Goal: Information Seeking & Learning: Learn about a topic

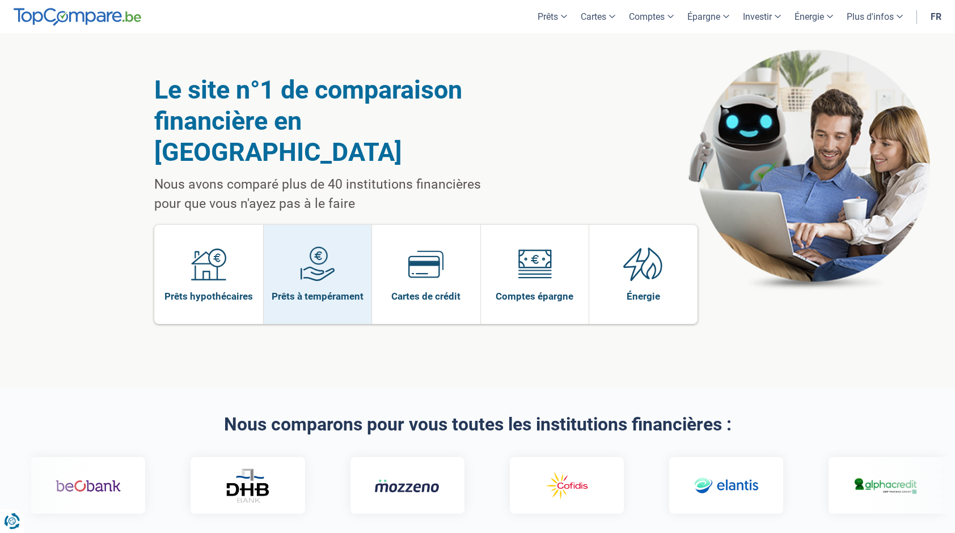
click at [349, 239] on link "Prêts à tempérament" at bounding box center [318, 274] width 108 height 99
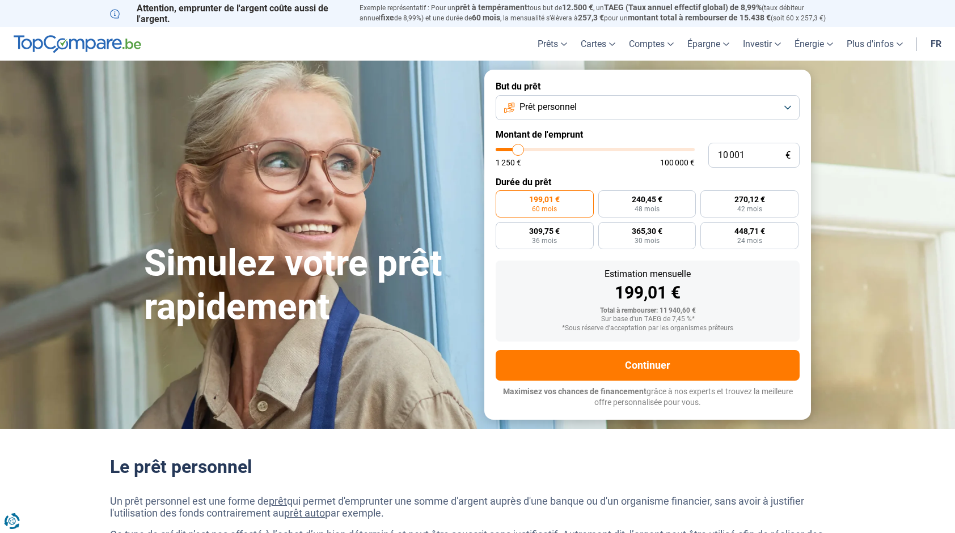
type input "11 250"
type input "11250"
type input "11 750"
type input "11750"
type input "12 250"
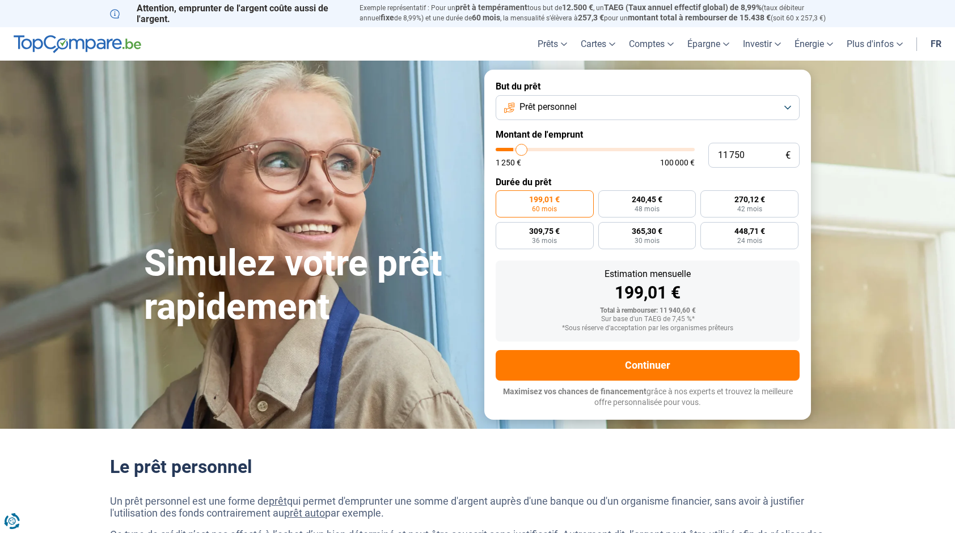
type input "12250"
type input "12 500"
type input "12500"
type input "12 750"
type input "12750"
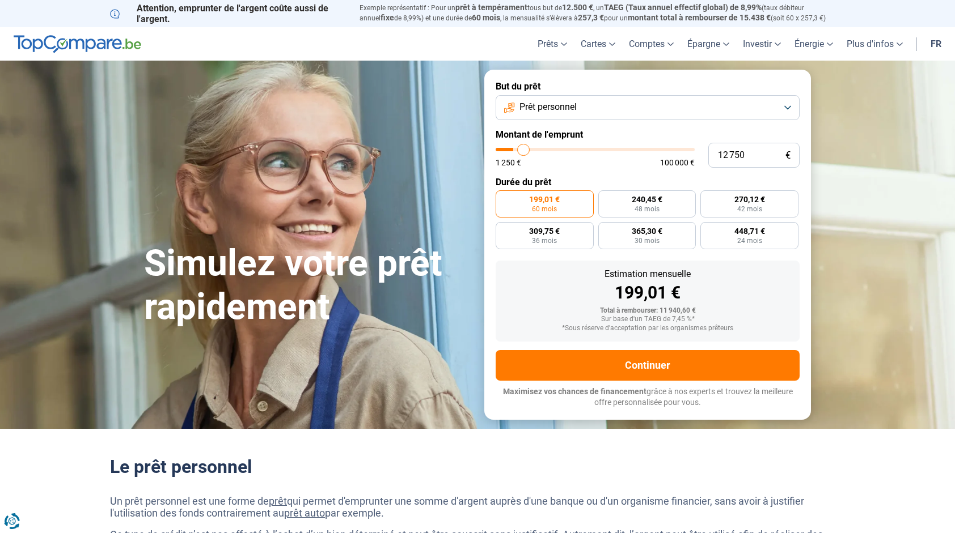
type input "13 000"
type input "13000"
type input "13 750"
type input "13750"
type input "14 000"
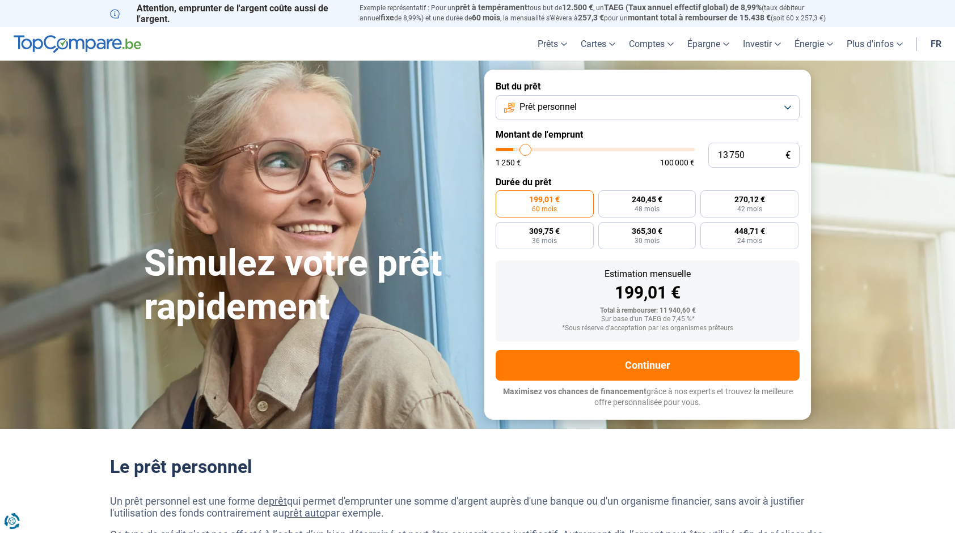
type input "14000"
type input "14 250"
type input "14250"
type input "14 750"
type input "14750"
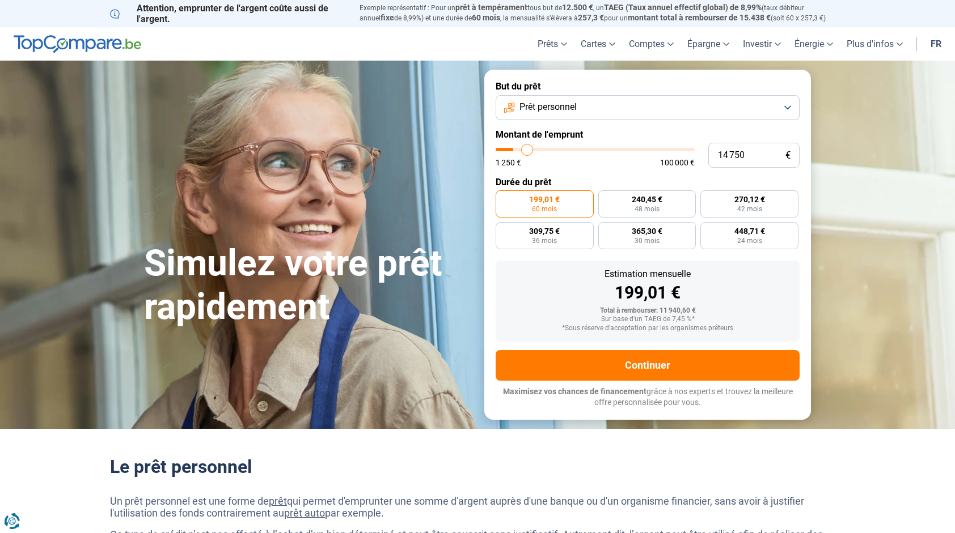
type input "15 250"
type input "15250"
type input "15 750"
type input "15750"
type input "16 000"
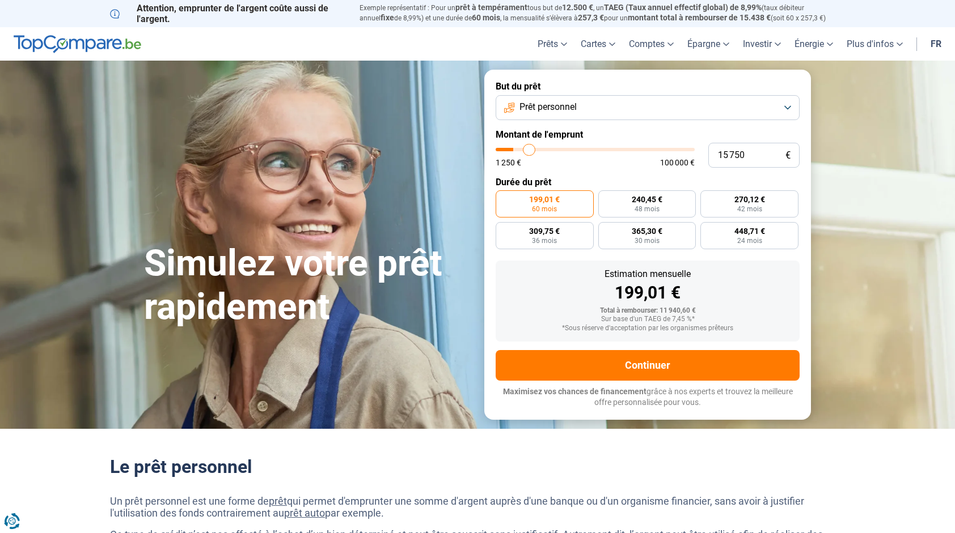
type input "16000"
type input "16 500"
type input "16500"
type input "16 750"
type input "16750"
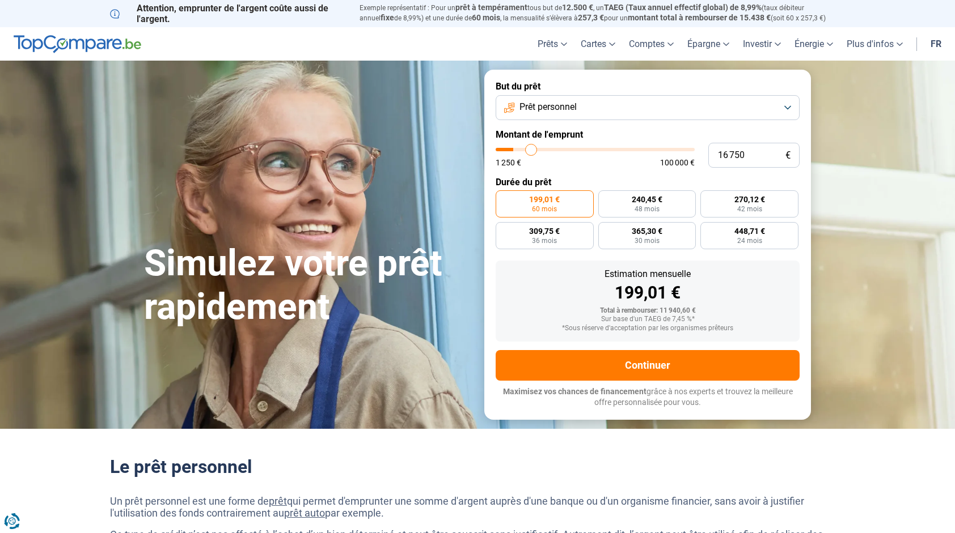
type input "17 000"
type input "17000"
type input "17 250"
type input "17250"
type input "17 750"
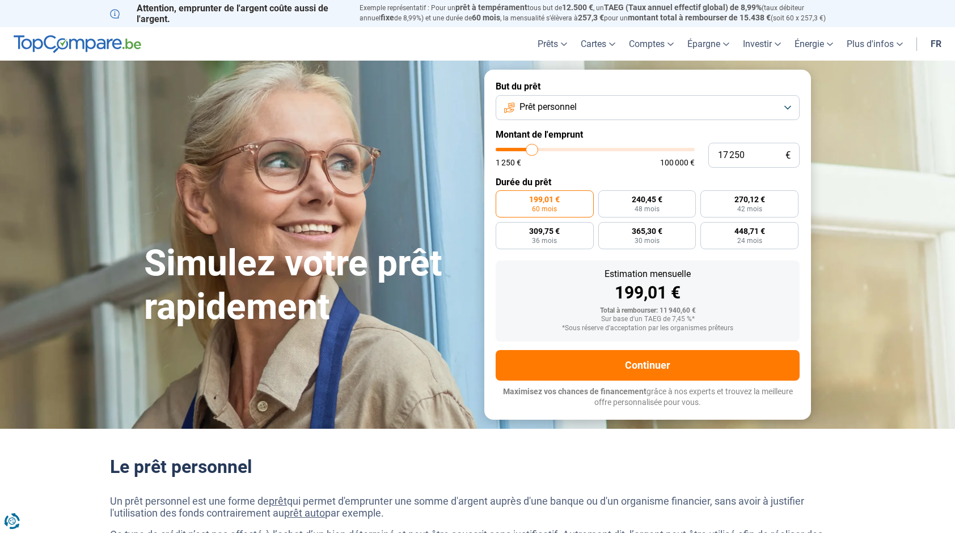
type input "17750"
type input "18 250"
type input "18250"
type input "18 500"
type input "18500"
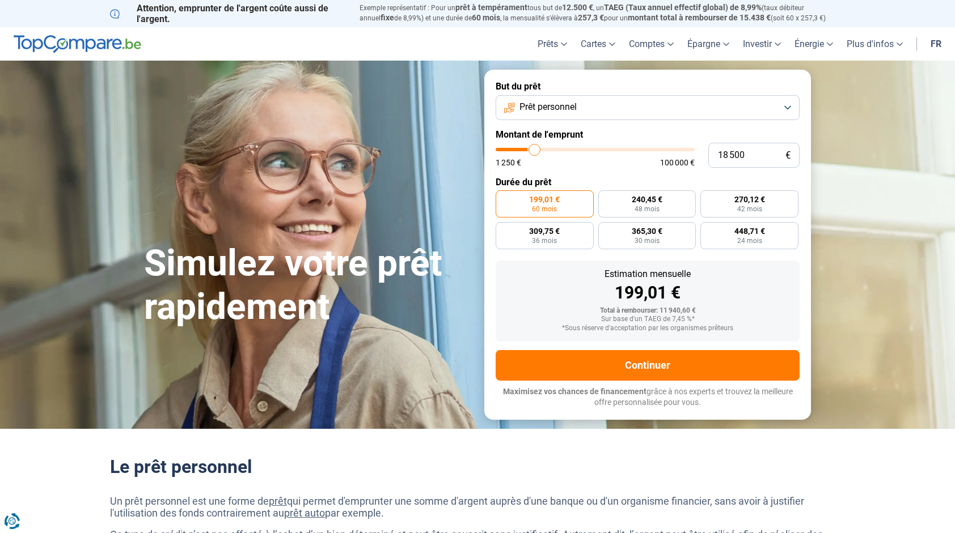
type input "18 750"
type input "18750"
type input "19 000"
type input "19000"
type input "19 500"
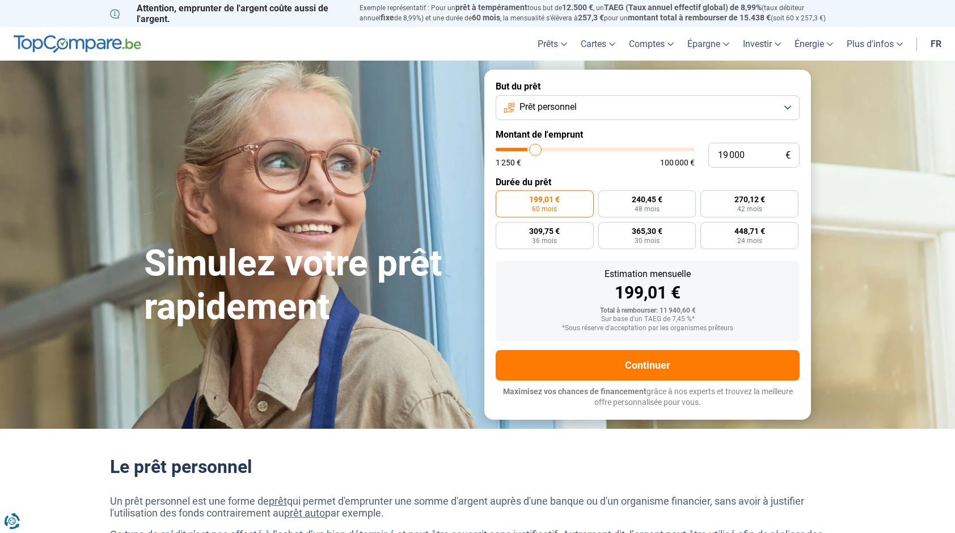
type input "19500"
type input "19 750"
type input "19750"
type input "20 000"
type input "20000"
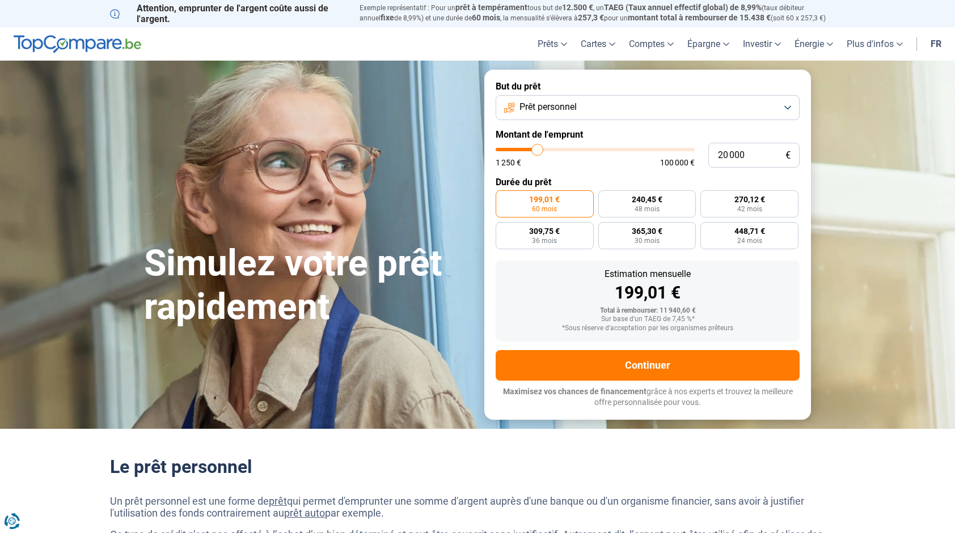
type input "20 250"
type input "20250"
type input "20 750"
type input "20750"
type input "21 250"
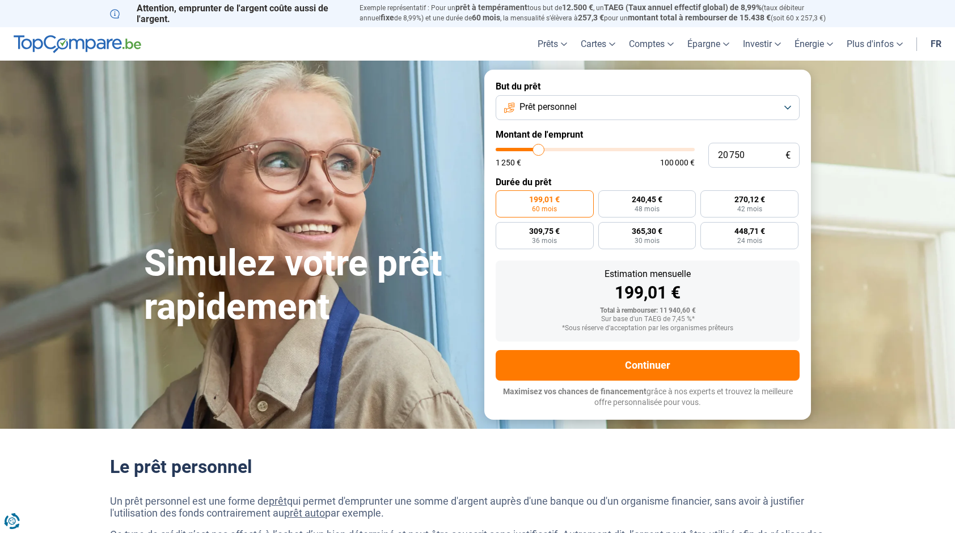
type input "21250"
type input "21 500"
type input "21500"
type input "22 000"
type input "22000"
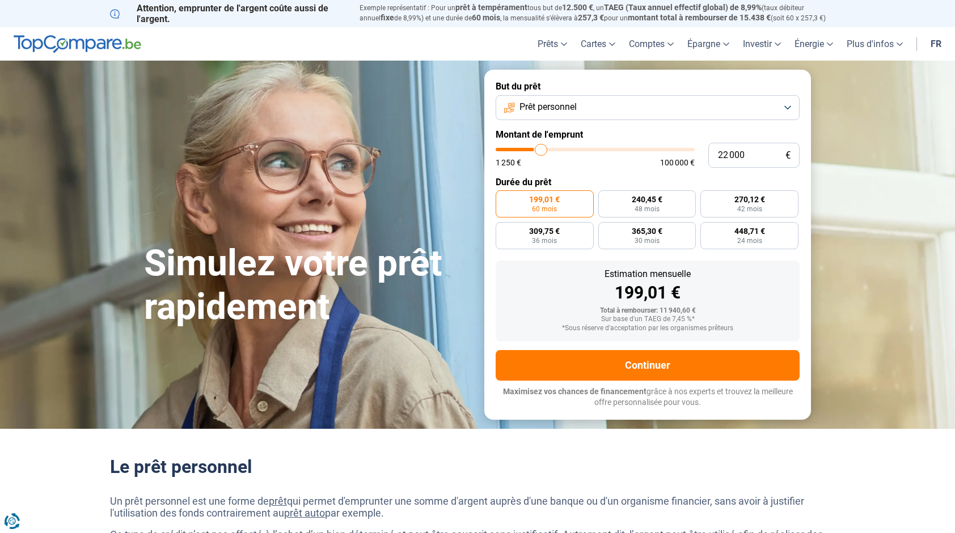
type input "22 500"
type input "22500"
type input "22 750"
type input "22750"
type input "23 000"
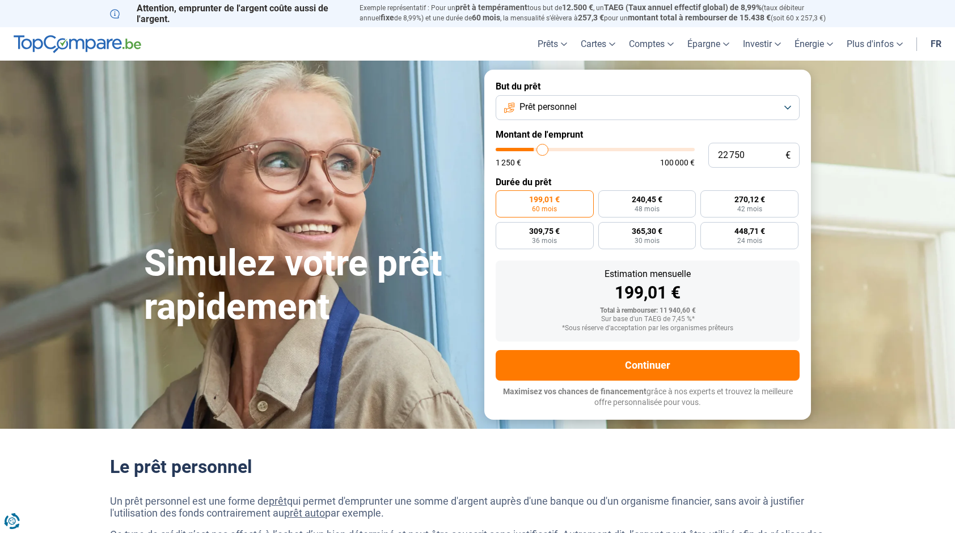
type input "23000"
type input "23 250"
type input "23250"
type input "23 750"
type input "23750"
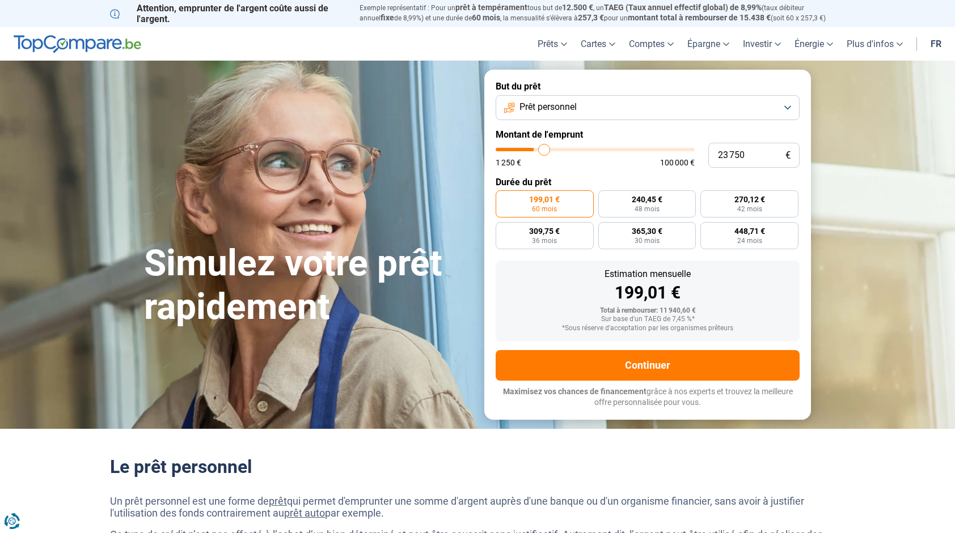
type input "24 000"
type input "24000"
type input "24 250"
type input "24250"
type input "24 500"
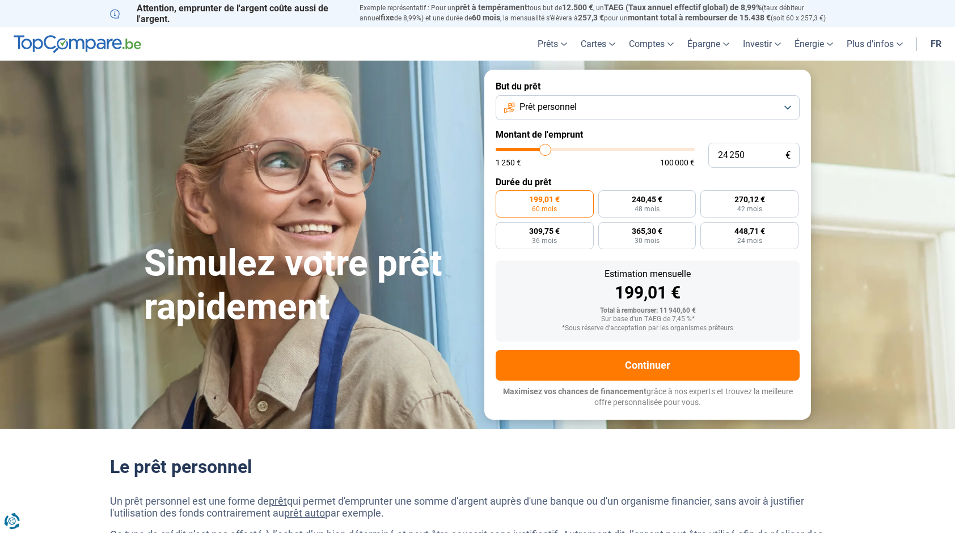
type input "24500"
type input "25 000"
type input "25000"
type input "25 500"
type input "25500"
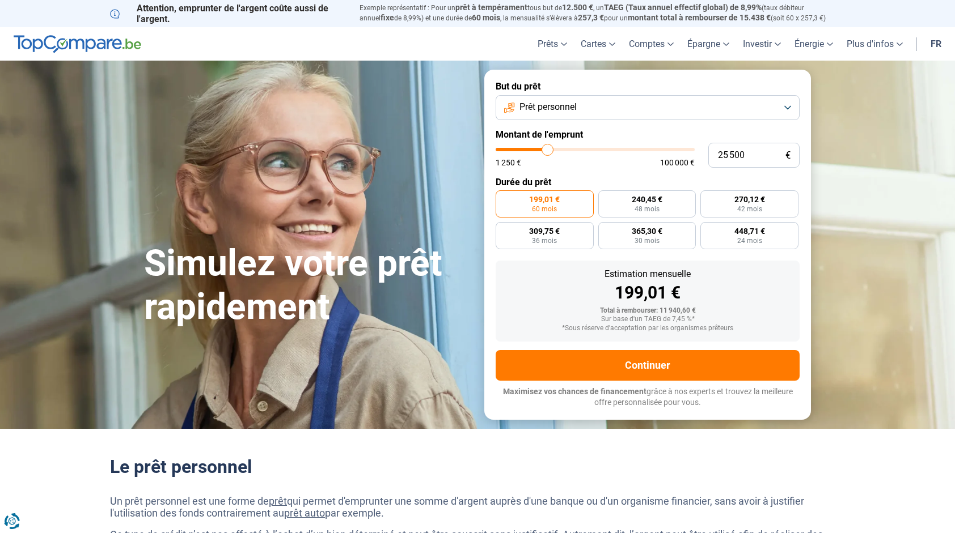
type input "25 750"
type input "25750"
type input "26 000"
type input "26000"
type input "26 250"
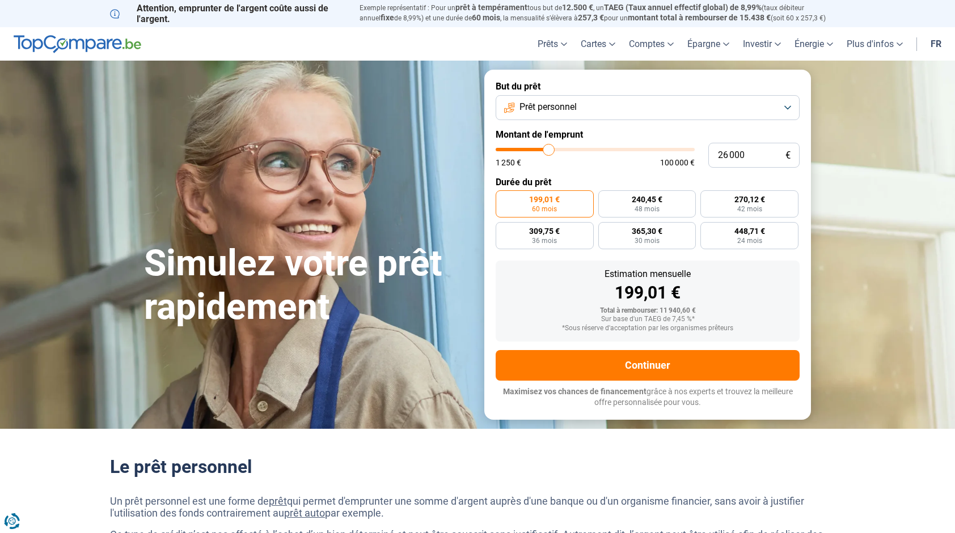
type input "26250"
type input "26 750"
type input "26750"
type input "27 000"
type input "27000"
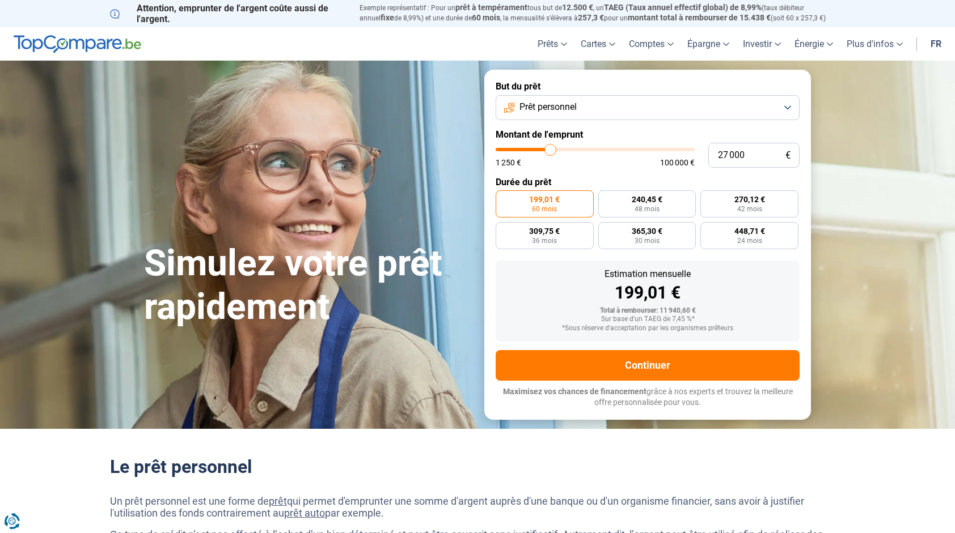
type input "27 250"
type input "27250"
type input "27 500"
type input "27500"
type input "28 000"
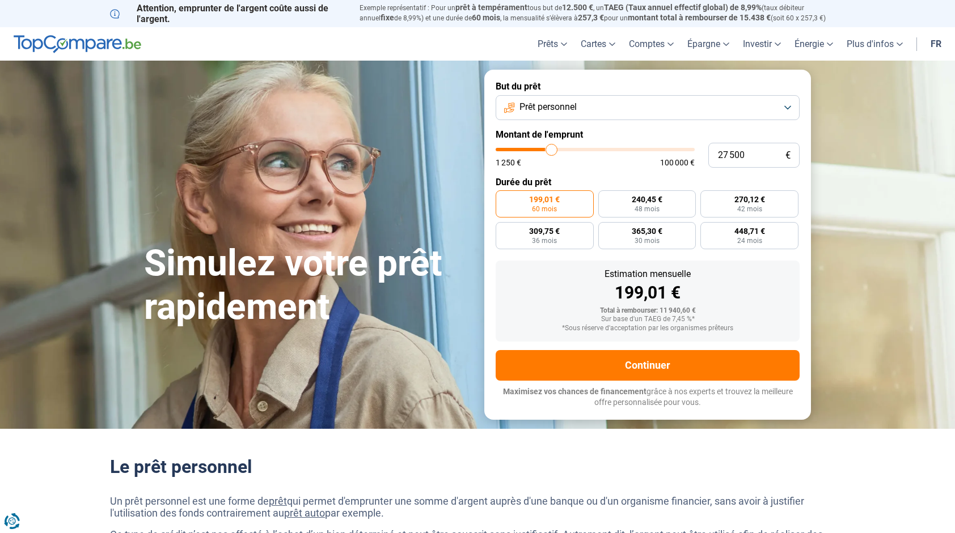
type input "28000"
type input "28 500"
type input "28500"
type input "28 750"
type input "28750"
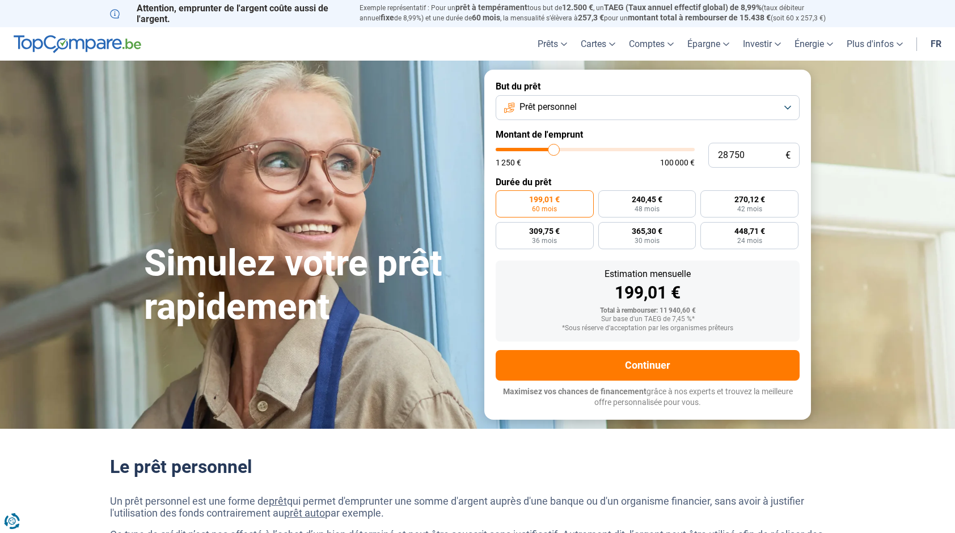
type input "29 000"
type input "29000"
type input "29 250"
type input "29250"
type input "29 750"
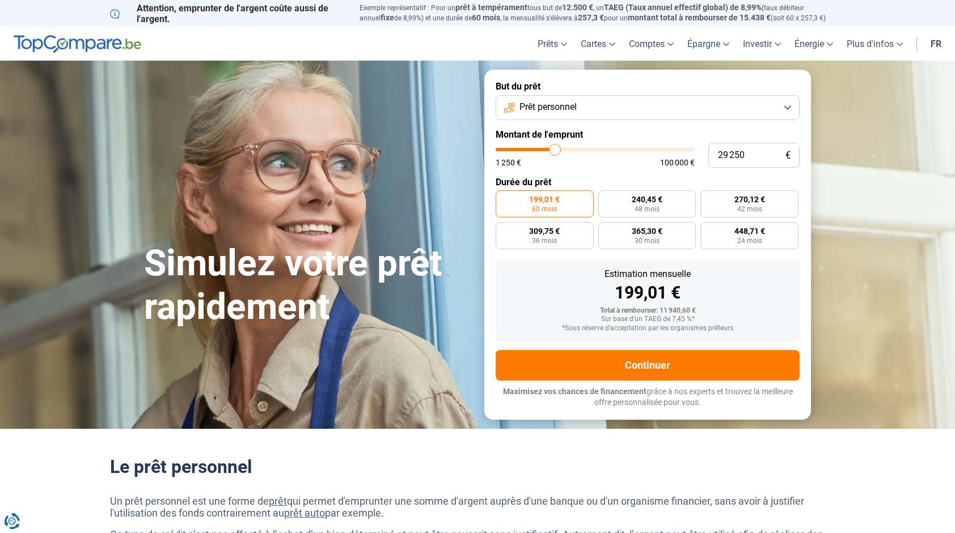
type input "29750"
type input "30 000"
type input "30000"
type input "30 250"
type input "30250"
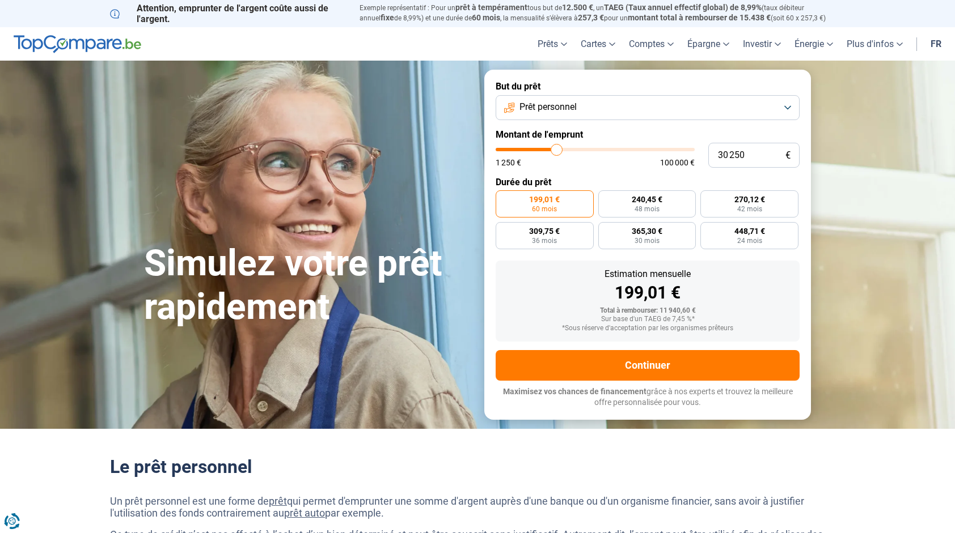
type input "30 500"
type input "30500"
type input "31 000"
type input "31000"
type input "31 500"
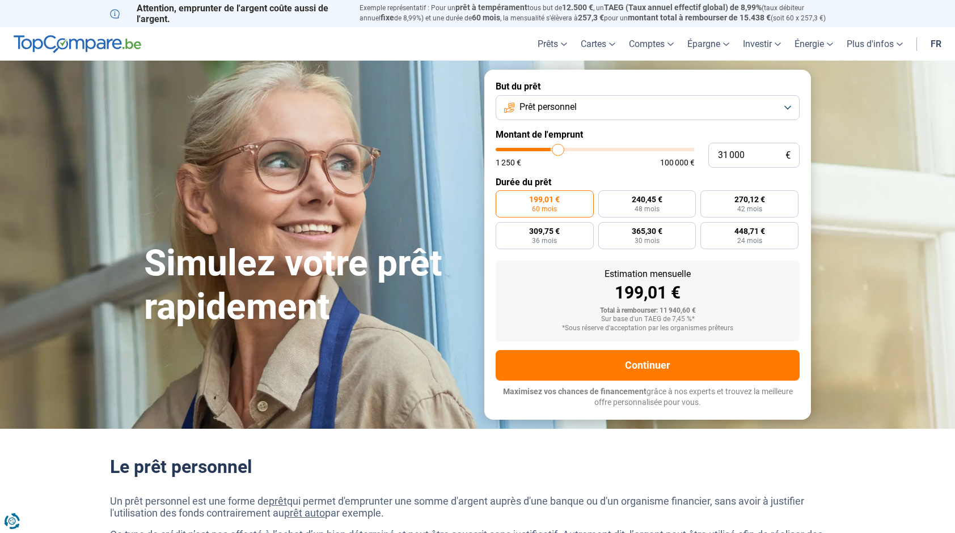
type input "31500"
type input "32 000"
type input "32000"
type input "32 250"
type input "32250"
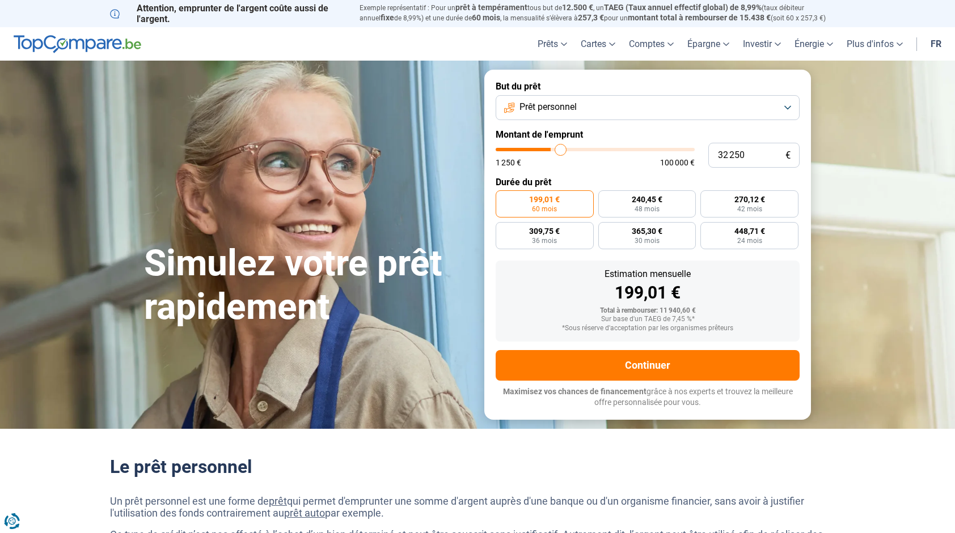
type input "32 750"
type input "32750"
type input "33 000"
type input "33000"
type input "33 250"
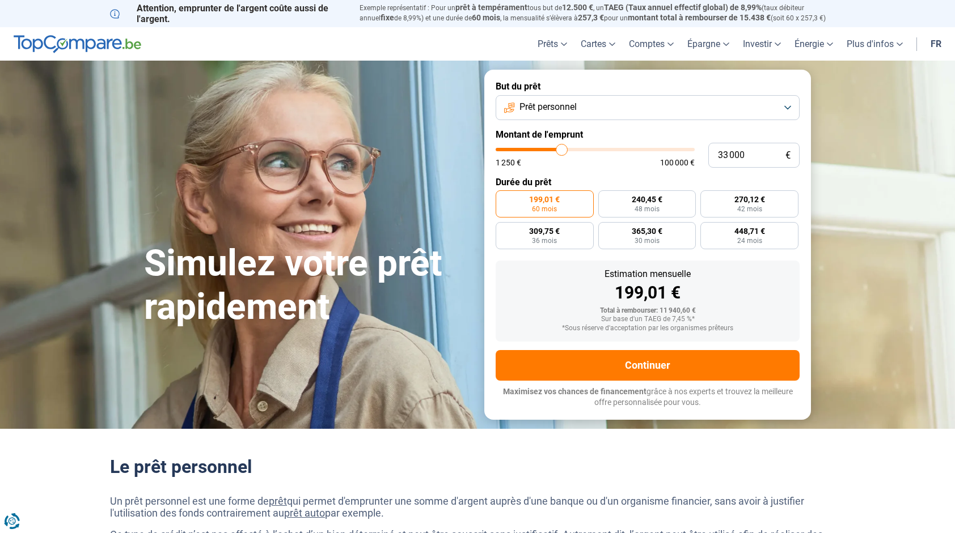
type input "33250"
type input "33 500"
type input "33500"
type input "34 000"
type input "34000"
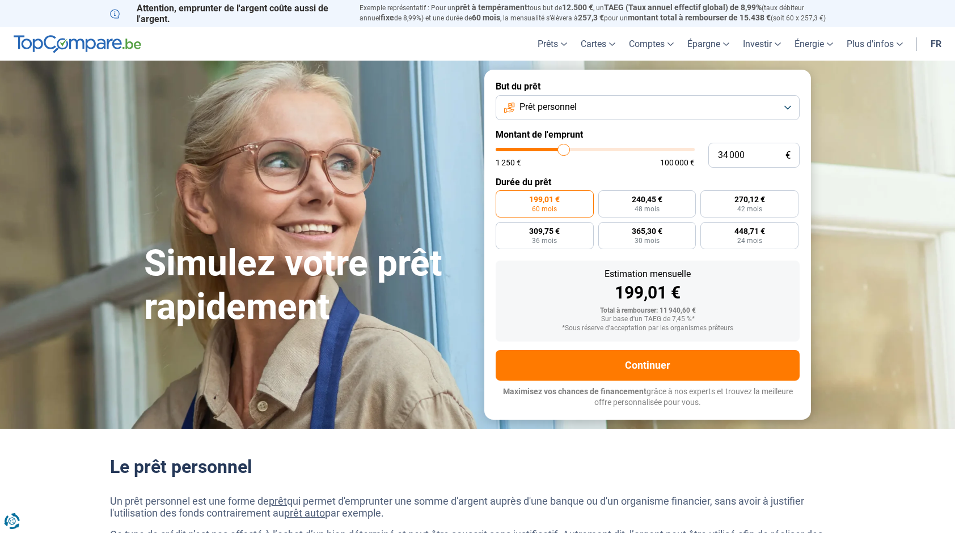
type input "34 500"
type input "34500"
type input "34 750"
type input "34750"
type input "35 000"
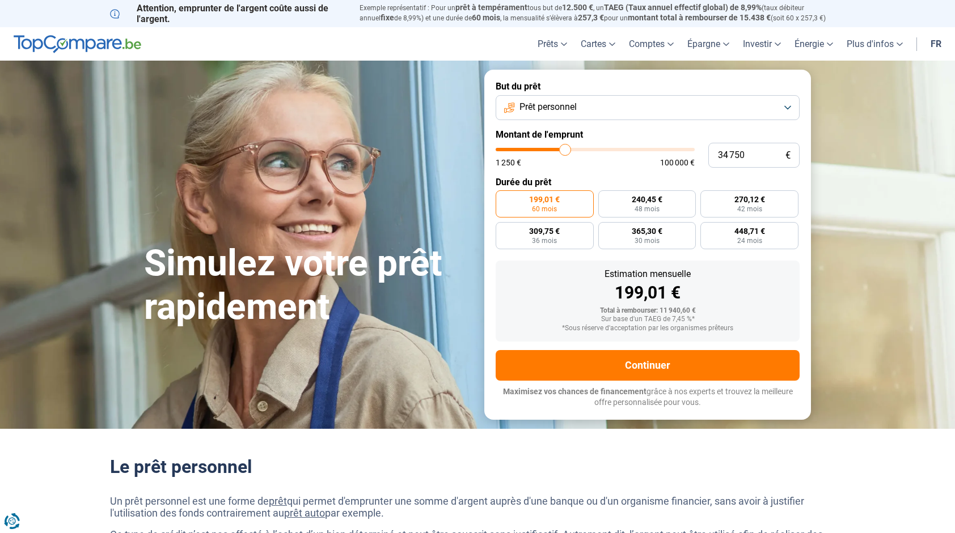
type input "35000"
type input "35 250"
type input "35250"
type input "35 750"
type input "35750"
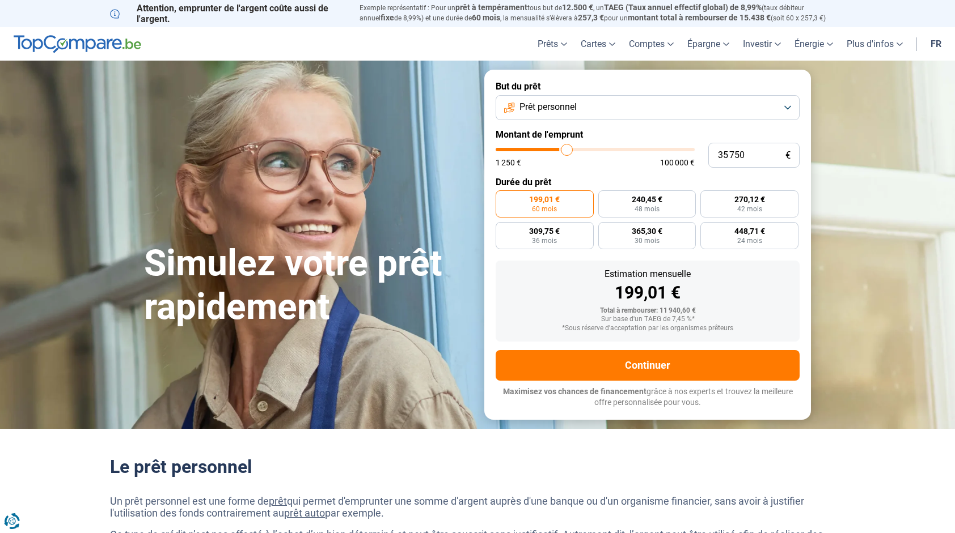
type input "36 000"
type input "36000"
type input "36 250"
type input "36250"
type input "36 500"
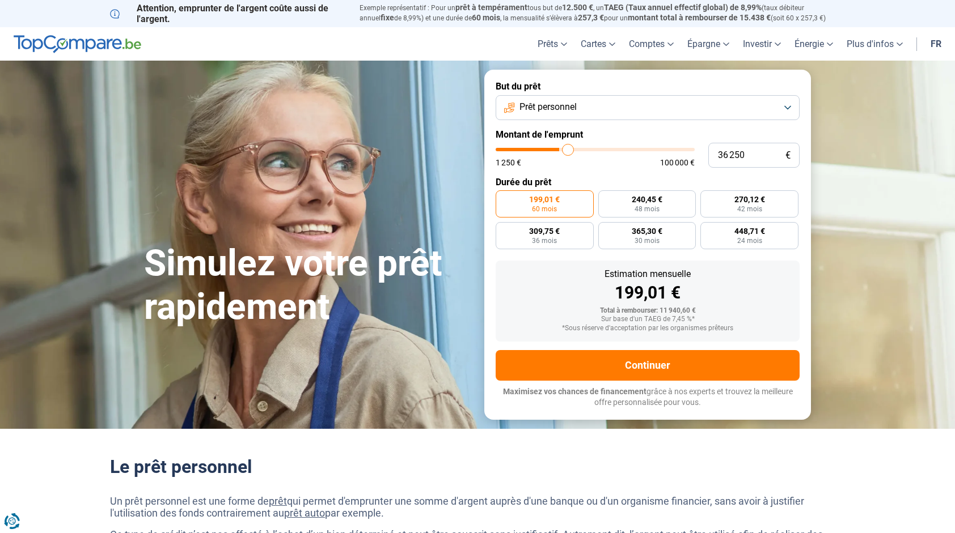
type input "36500"
type input "37 000"
type input "37000"
type input "37 500"
type input "37500"
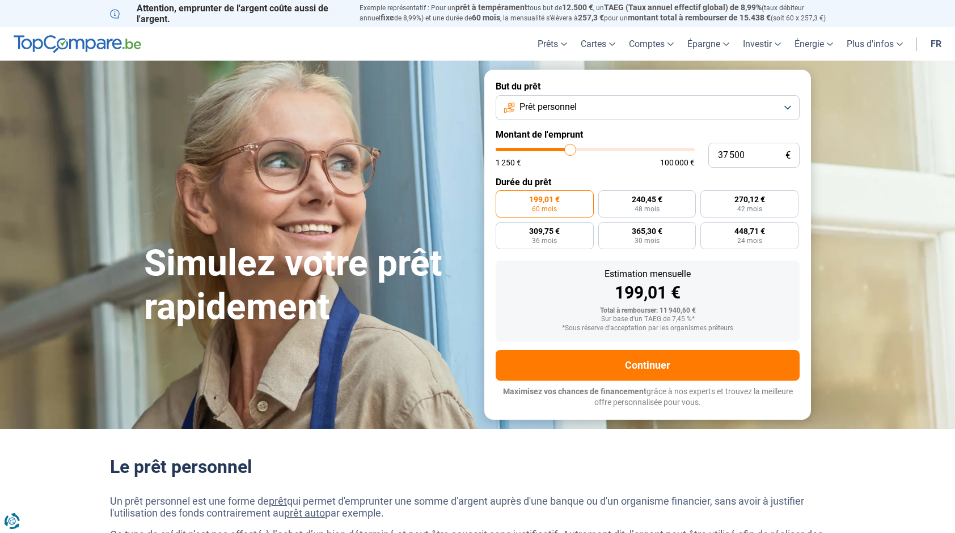
type input "37 750"
type input "37750"
type input "38 000"
type input "38000"
type input "38 250"
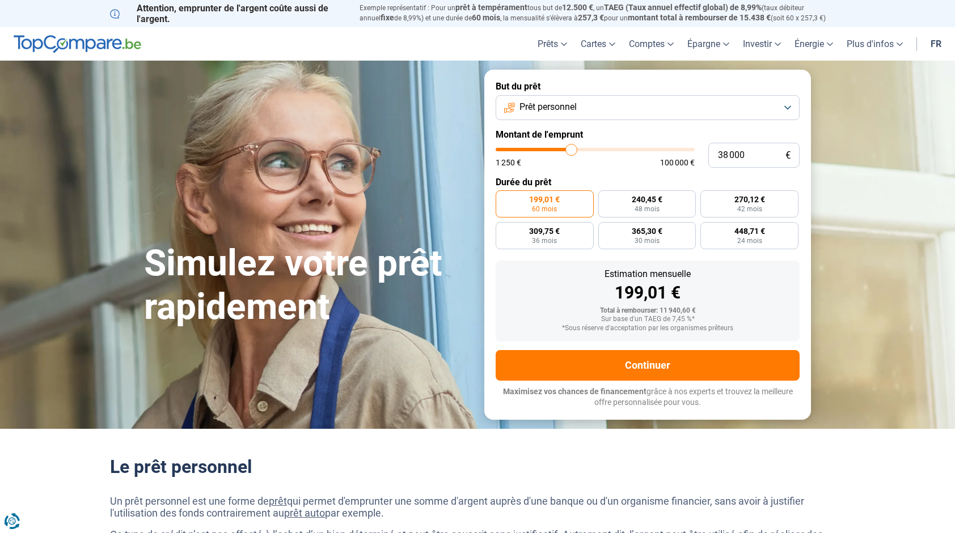
type input "38250"
type input "38 750"
type input "38750"
type input "39 000"
type input "39000"
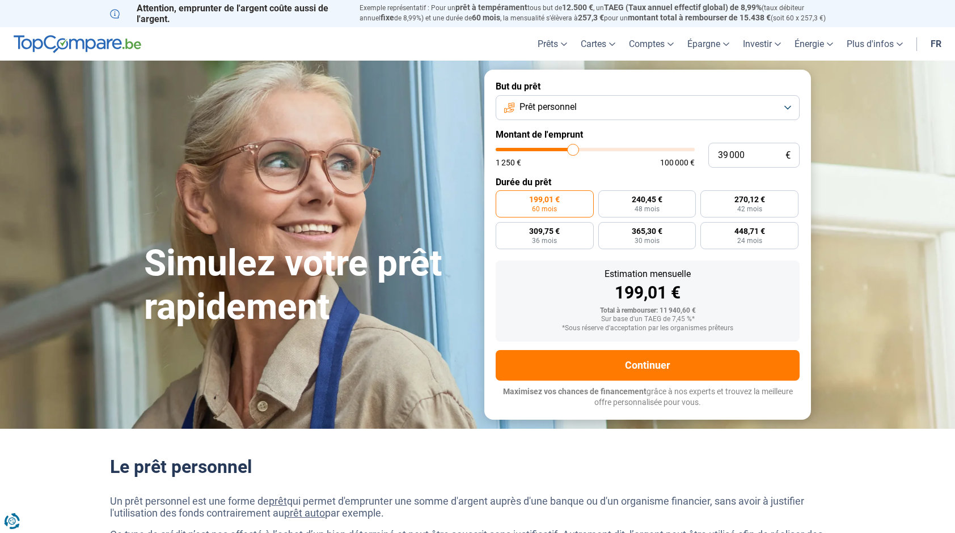
type input "39 250"
type input "39250"
type input "39 500"
type input "39500"
type input "40 000"
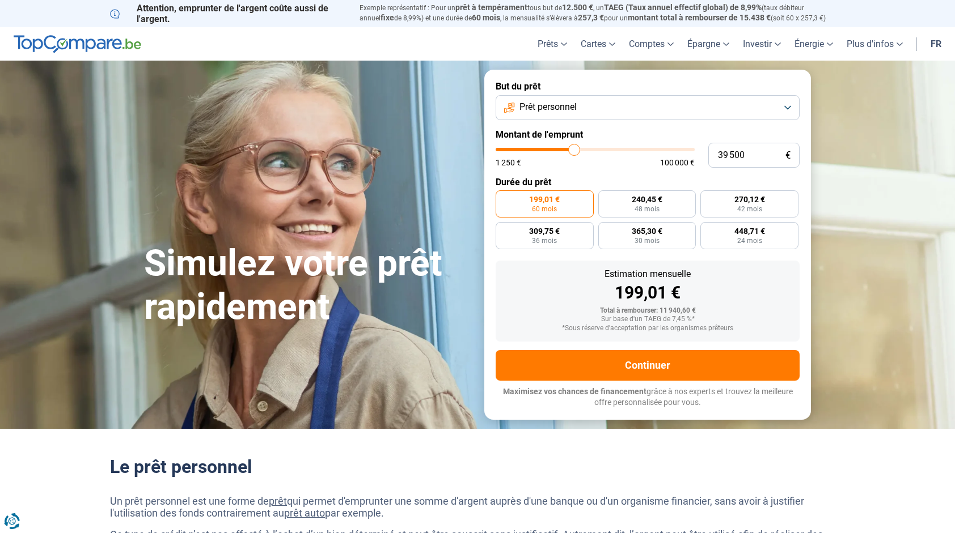
type input "40000"
type input "40 500"
type input "40500"
type input "40 750"
type input "40750"
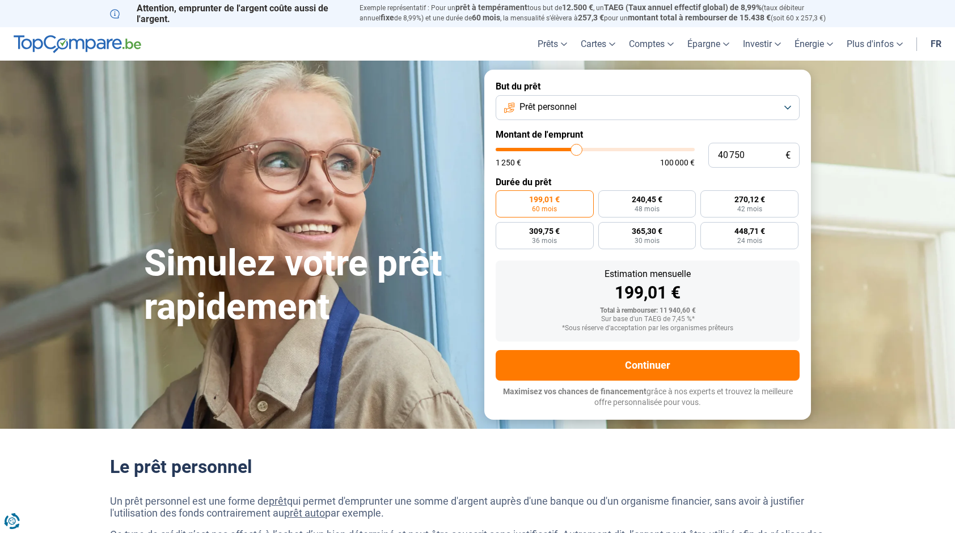
type input "41 000"
type input "41000"
type input "41 250"
type input "41250"
type input "41 750"
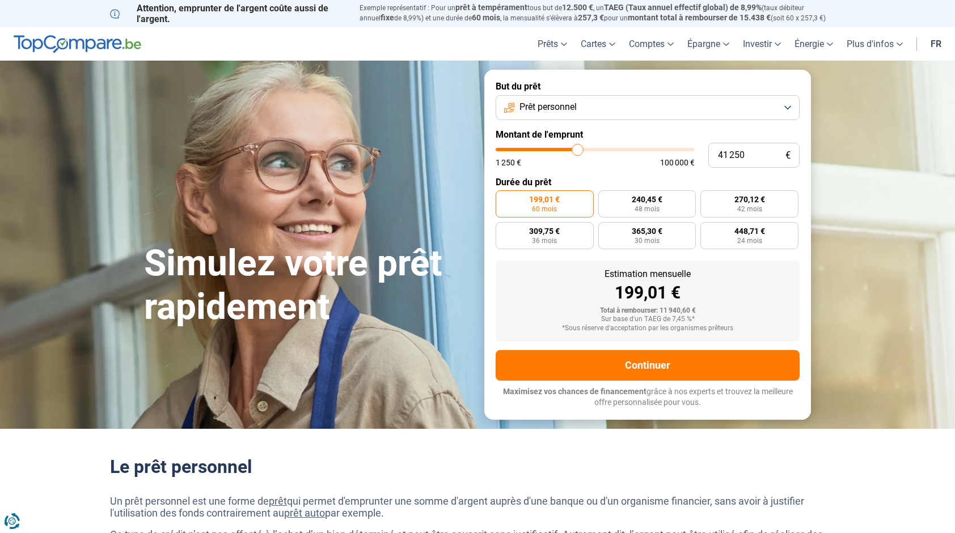
type input "41750"
type input "42 000"
type input "42000"
type input "42 250"
type input "42250"
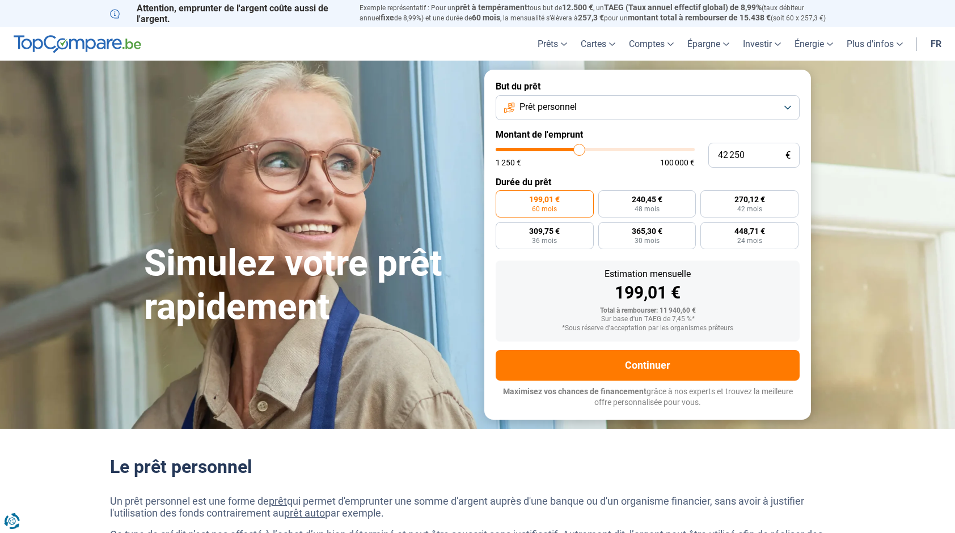
type input "42 500"
type input "42500"
type input "43 000"
type input "43000"
type input "42 750"
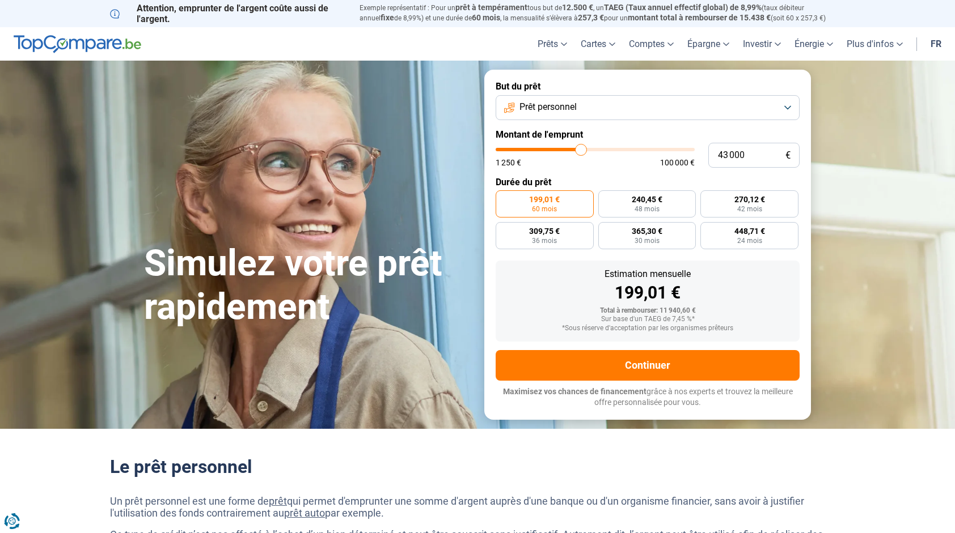
type input "42750"
type input "42 250"
type input "42250"
type input "42 000"
type input "42000"
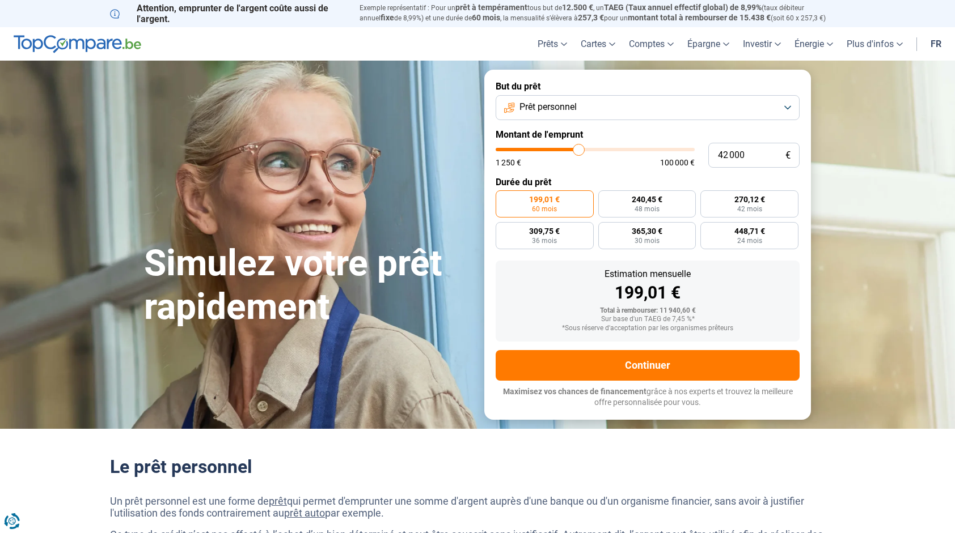
type input "41 750"
type input "41750"
type input "42 000"
type input "42000"
type input "42 250"
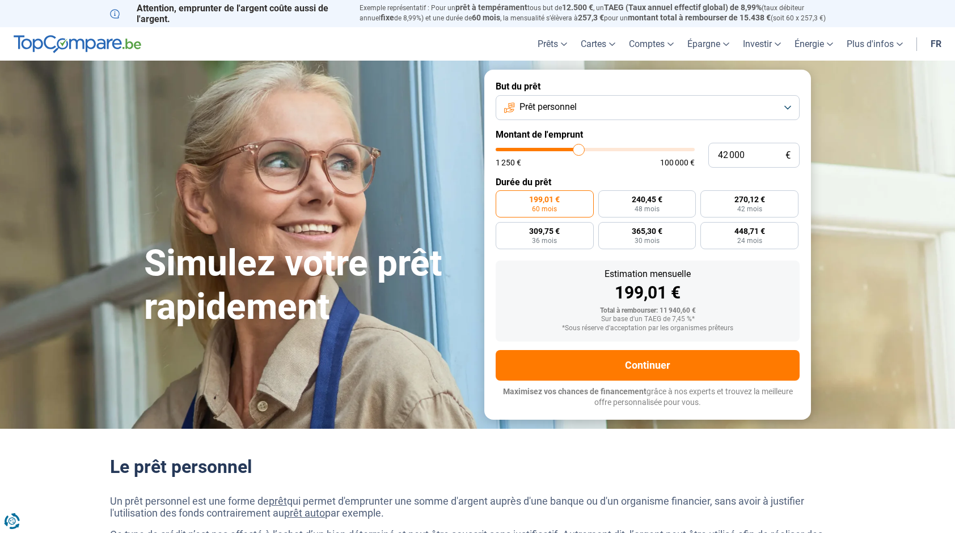
type input "42250"
type input "42 500"
type input "42500"
type input "43 000"
type input "43000"
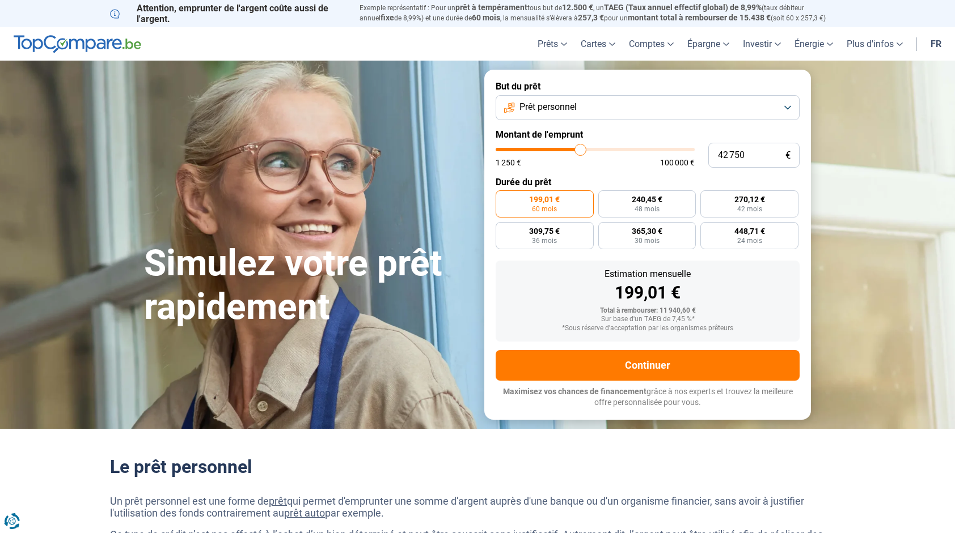
drag, startPoint x: 520, startPoint y: 150, endPoint x: 580, endPoint y: 152, distance: 59.6
click at [580, 151] on input "range" at bounding box center [594, 149] width 199 height 3
